Goal: Task Accomplishment & Management: Use online tool/utility

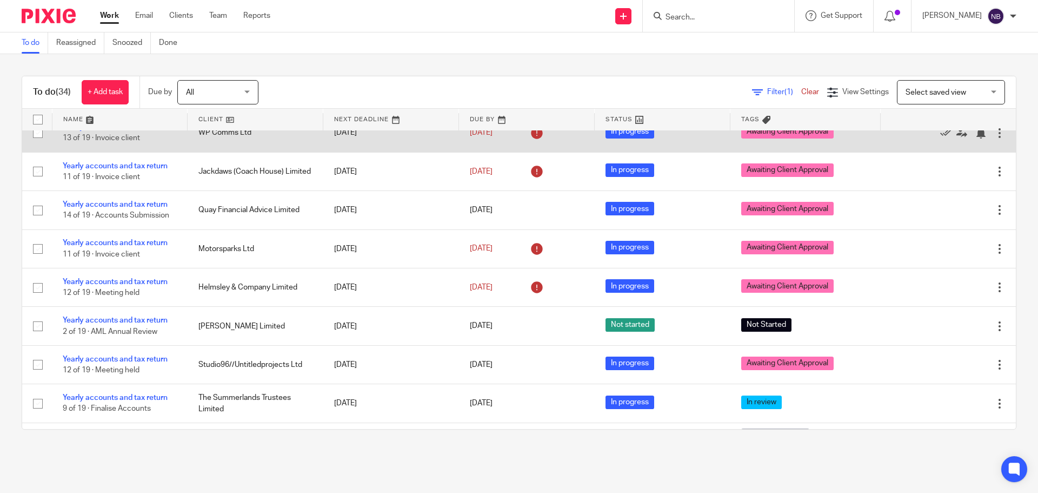
scroll to position [216, 0]
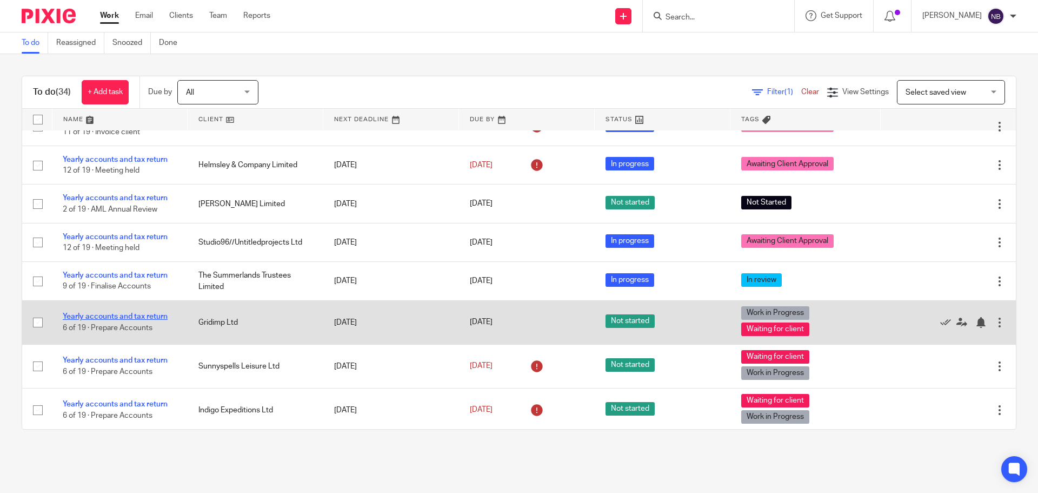
click at [133, 316] on link "Yearly accounts and tax return" at bounding box center [115, 317] width 105 height 8
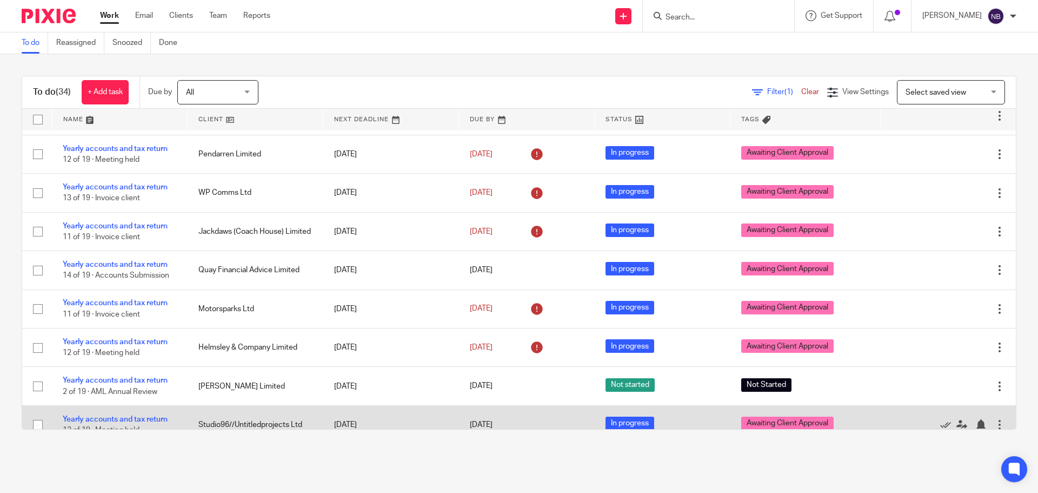
scroll to position [0, 0]
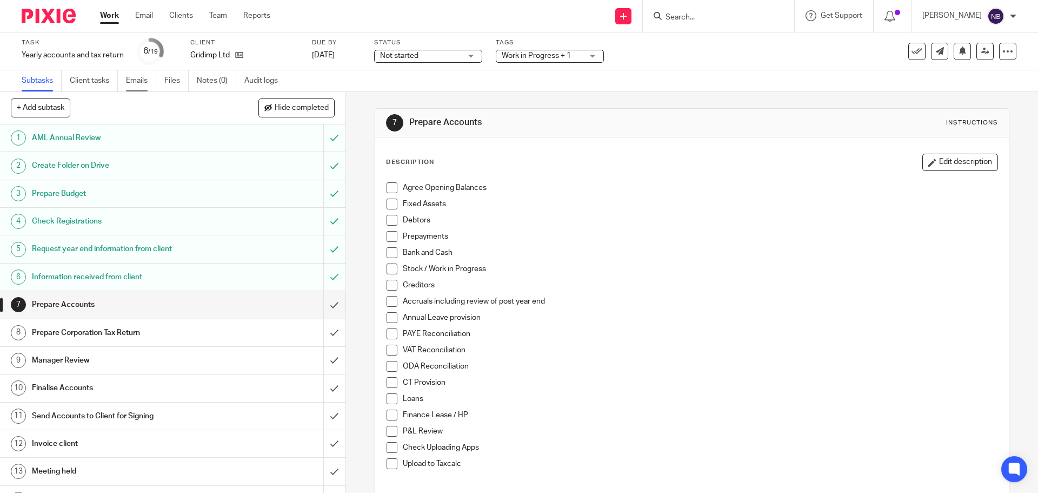
click at [138, 82] on link "Emails" at bounding box center [141, 80] width 30 height 21
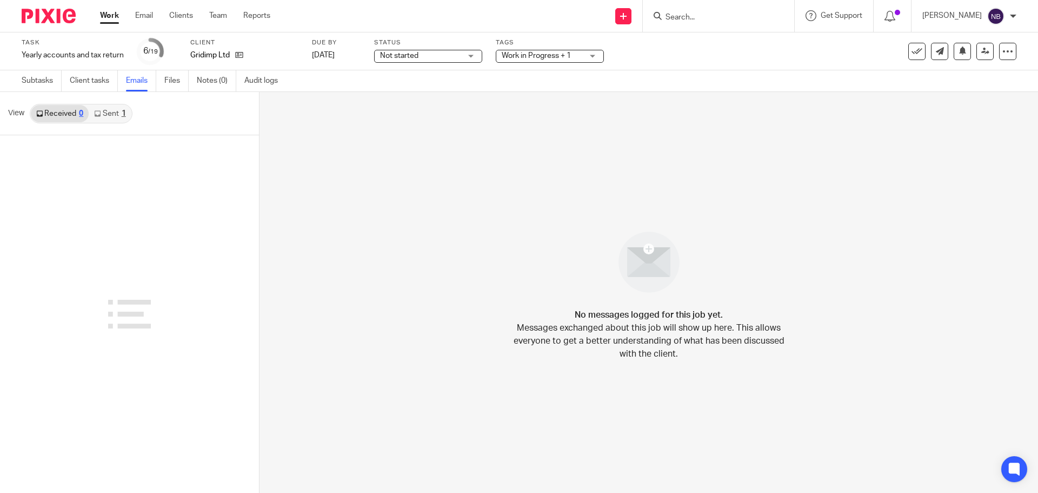
click at [105, 123] on div "Received 0 Sent 1" at bounding box center [81, 113] width 103 height 19
click at [112, 116] on link "Sent 1" at bounding box center [110, 113] width 42 height 17
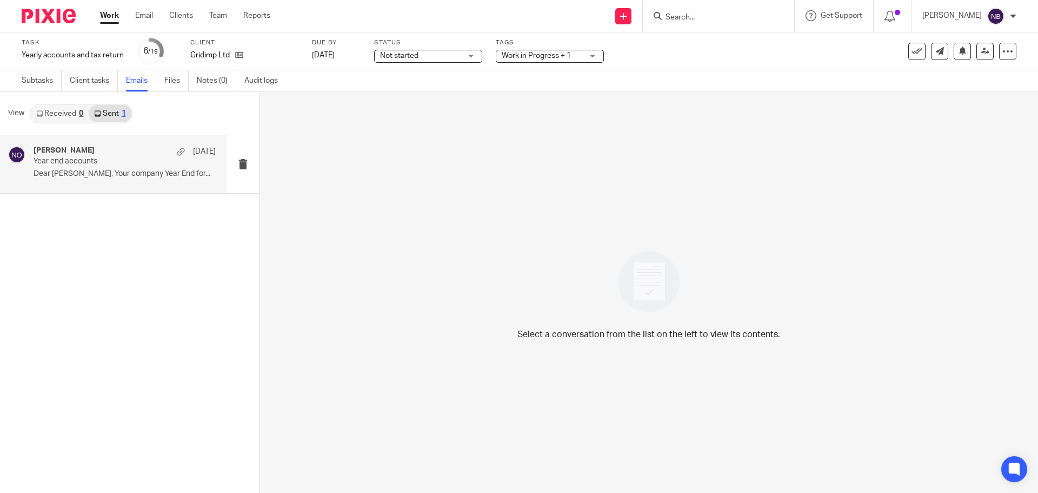
click at [109, 149] on div "Niall O'Driscoll 27 Jun" at bounding box center [125, 151] width 182 height 11
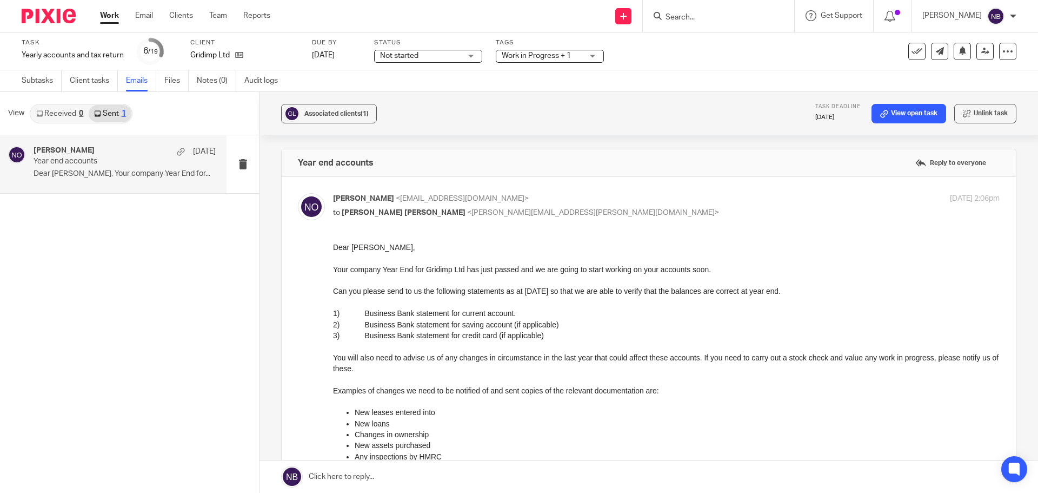
scroll to position [325, 0]
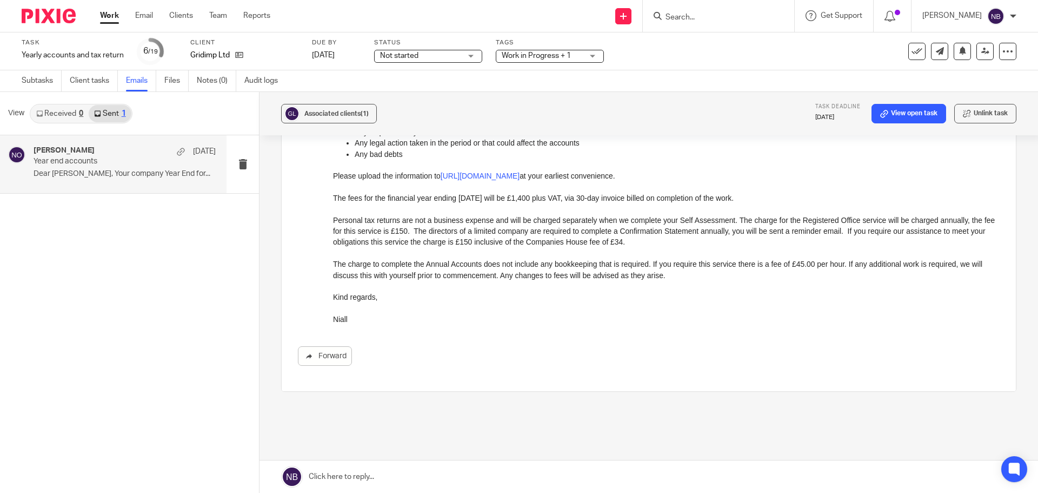
click at [568, 362] on div "Forward" at bounding box center [649, 355] width 702 height 19
